Goal: Obtain resource: Obtain resource

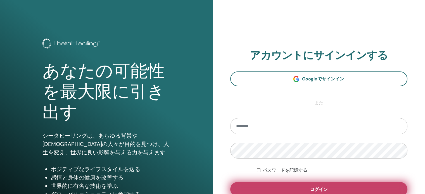
scroll to position [56, 0]
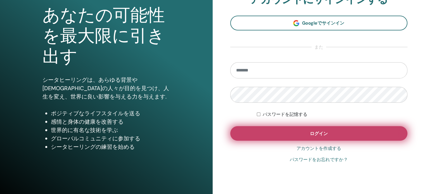
type input "**********"
click at [313, 135] on span "ログイン" at bounding box center [319, 134] width 18 height 6
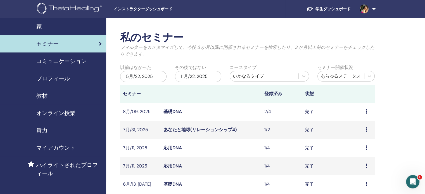
click at [42, 97] on span "教材" at bounding box center [41, 96] width 11 height 8
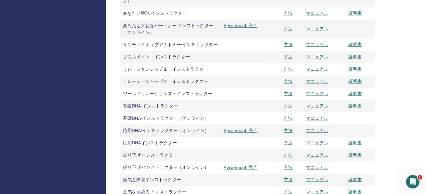
scroll to position [531, 0]
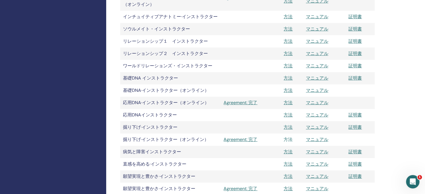
click at [288, 139] on link "方法" at bounding box center [288, 140] width 9 height 6
